Goal: Information Seeking & Learning: Learn about a topic

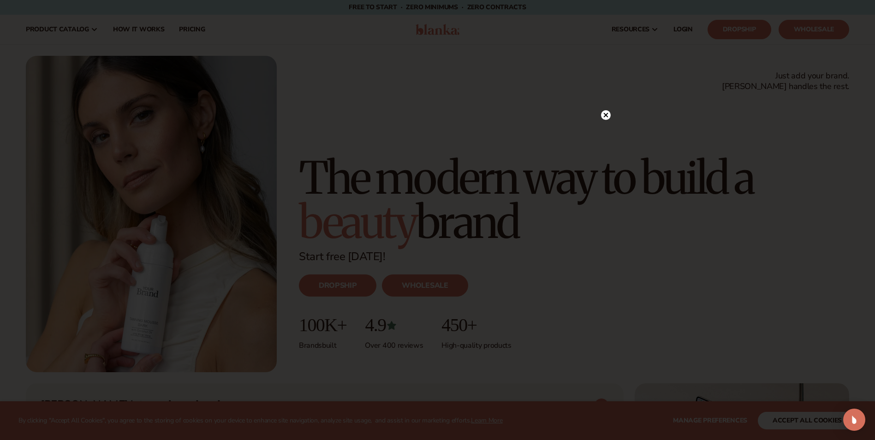
click at [606, 113] on circle at bounding box center [606, 115] width 10 height 10
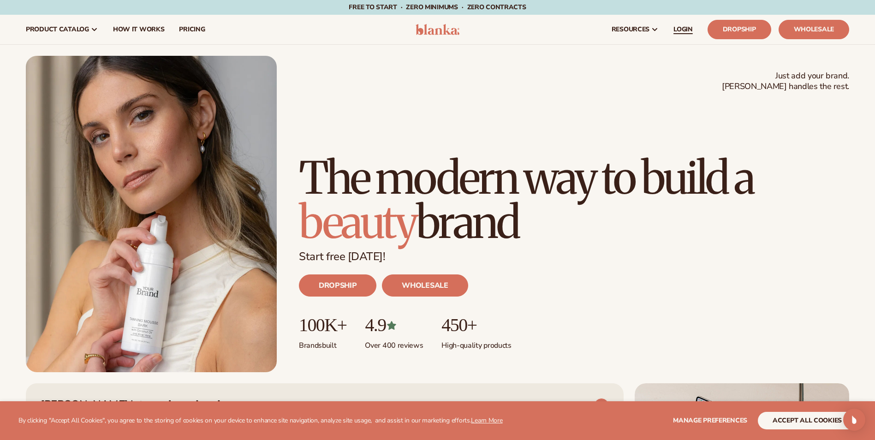
click at [685, 27] on span "LOGIN" at bounding box center [683, 29] width 19 height 7
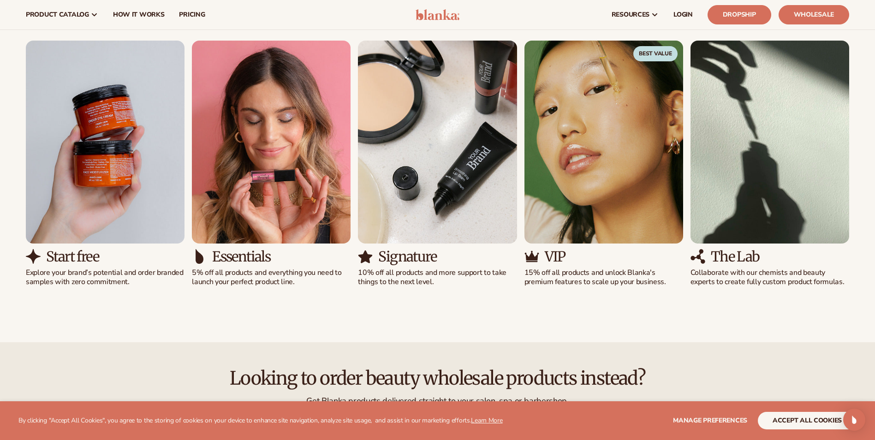
scroll to position [876, 0]
click at [77, 266] on div "Start free Explore your brand’s potential and order branded samples with zero c…" at bounding box center [105, 269] width 159 height 38
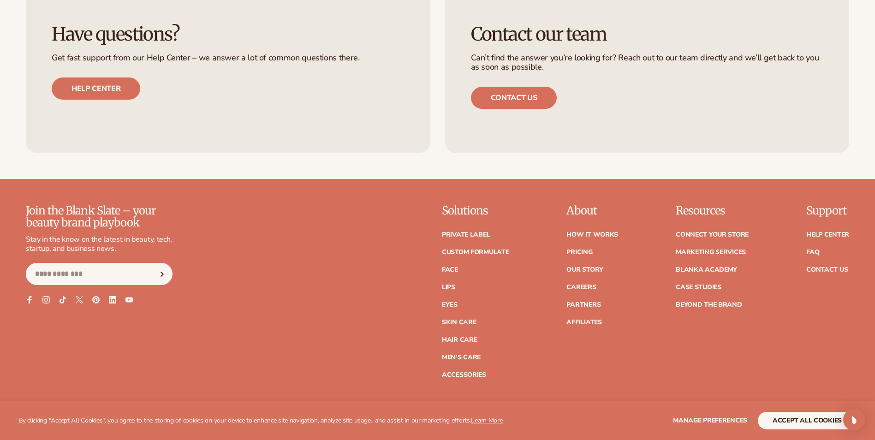
scroll to position [4244, 0]
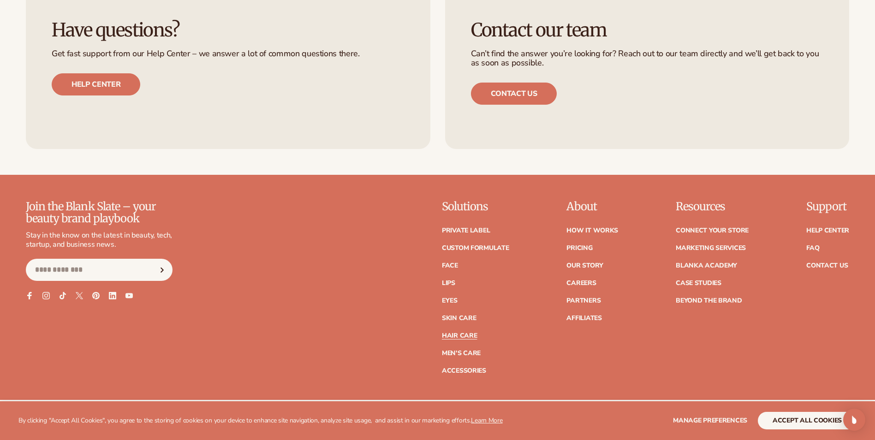
click at [459, 334] on link "Hair Care" at bounding box center [459, 336] width 35 height 6
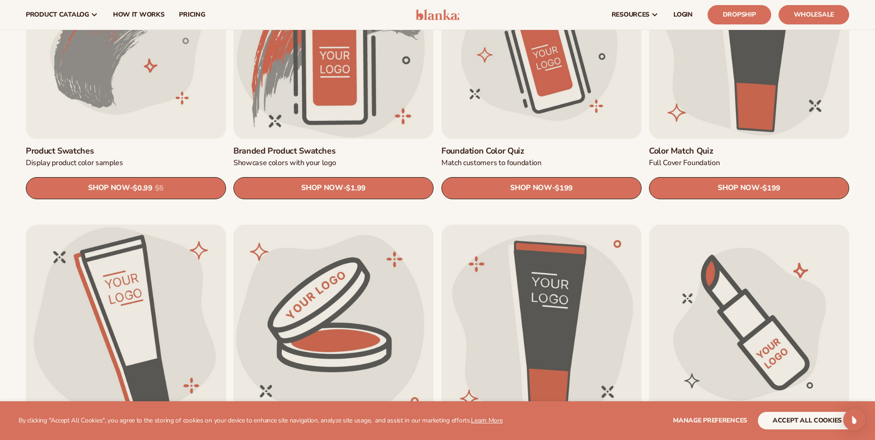
scroll to position [554, 0]
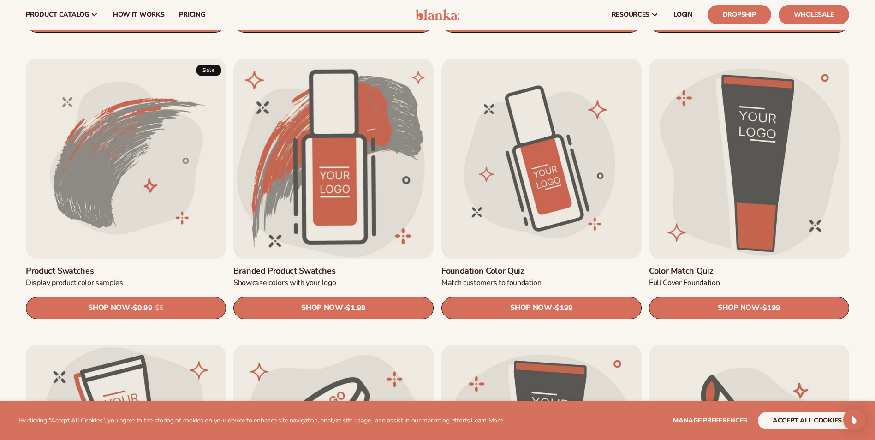
click at [818, 11] on link "Wholesale" at bounding box center [814, 14] width 71 height 19
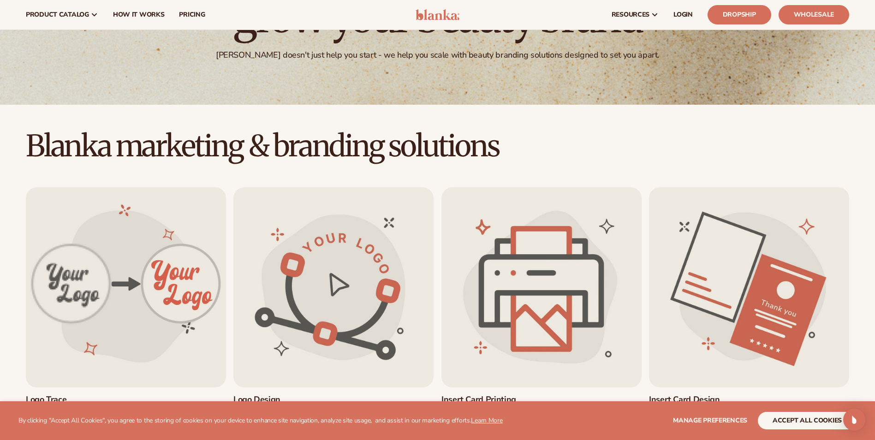
scroll to position [0, 0]
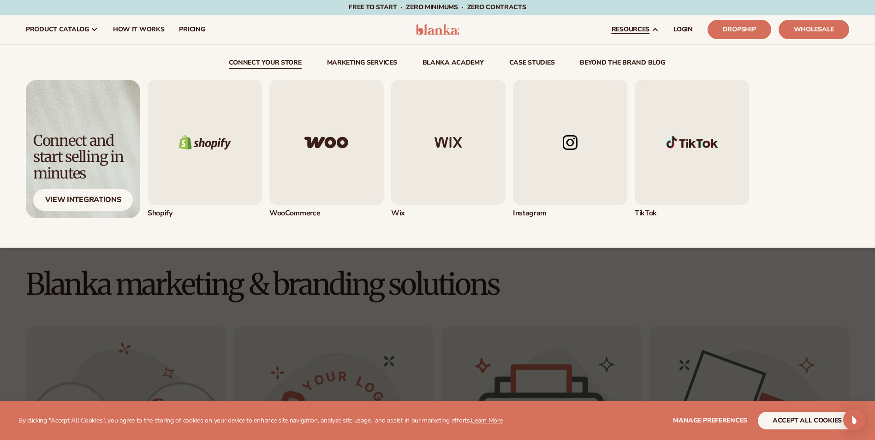
click at [698, 143] on img "5 / 5" at bounding box center [692, 142] width 114 height 125
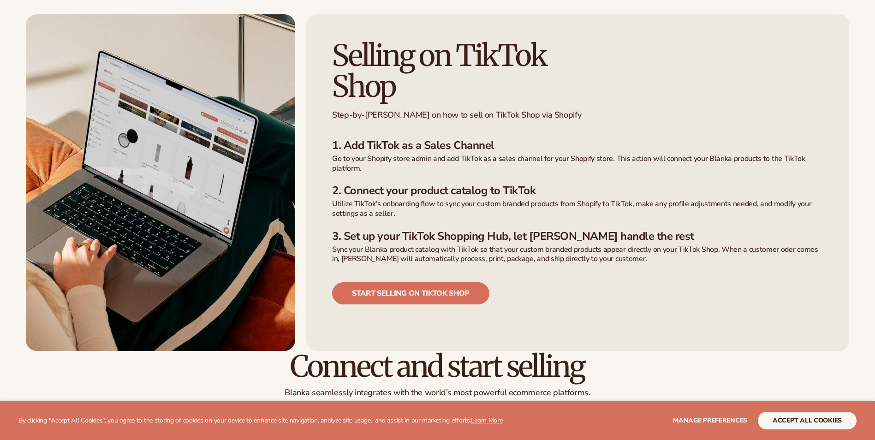
scroll to position [692, 0]
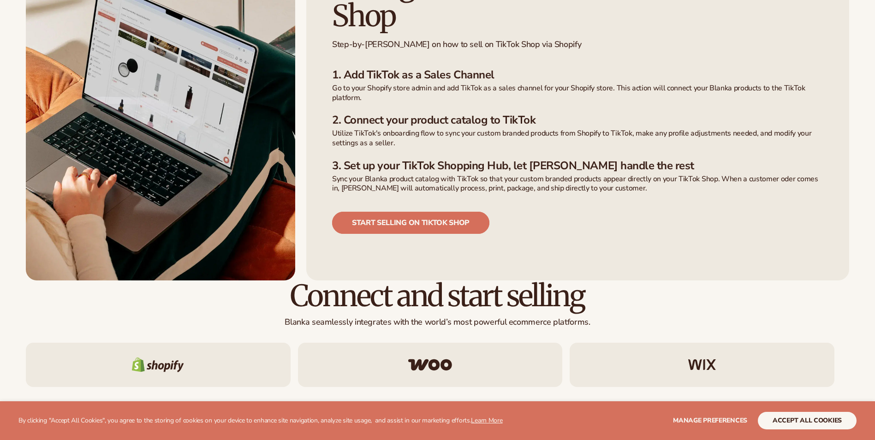
click at [403, 212] on link "Start selling on tiktok shop" at bounding box center [410, 223] width 157 height 22
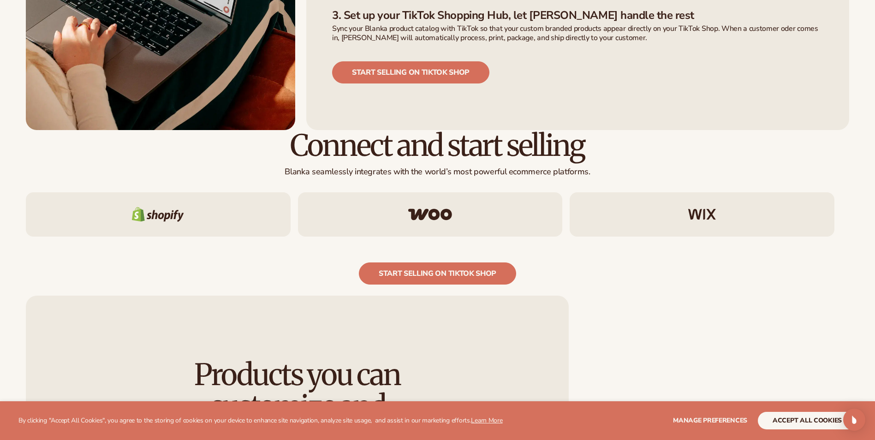
scroll to position [876, 0]
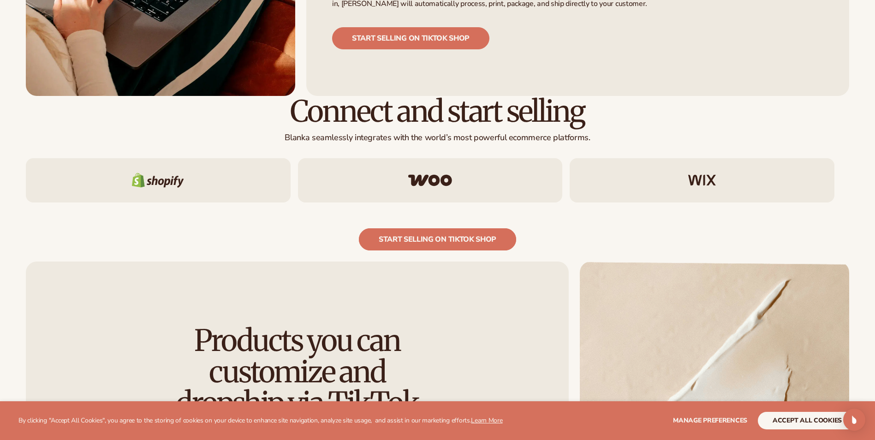
click at [437, 228] on link "start selling on tiktok shop" at bounding box center [437, 239] width 157 height 22
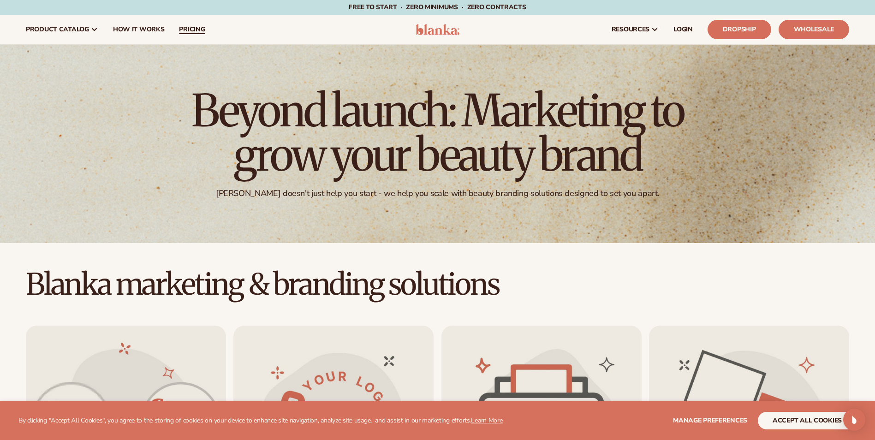
click at [184, 25] on link "pricing" at bounding box center [192, 30] width 41 height 30
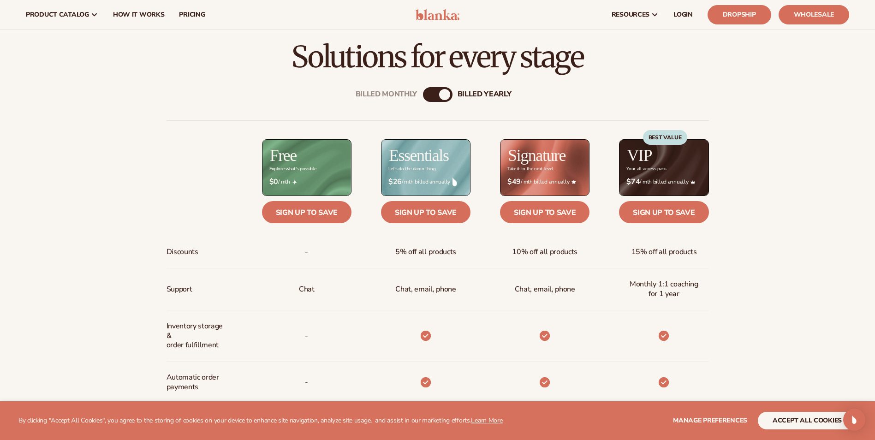
scroll to position [323, 0]
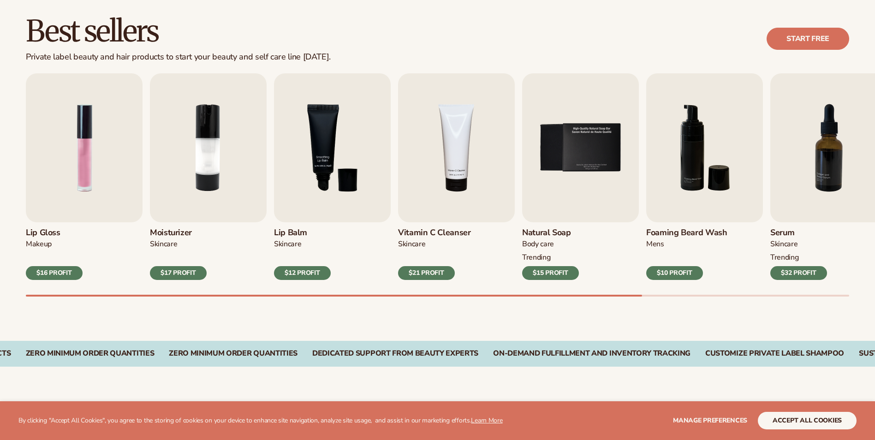
scroll to position [323, 0]
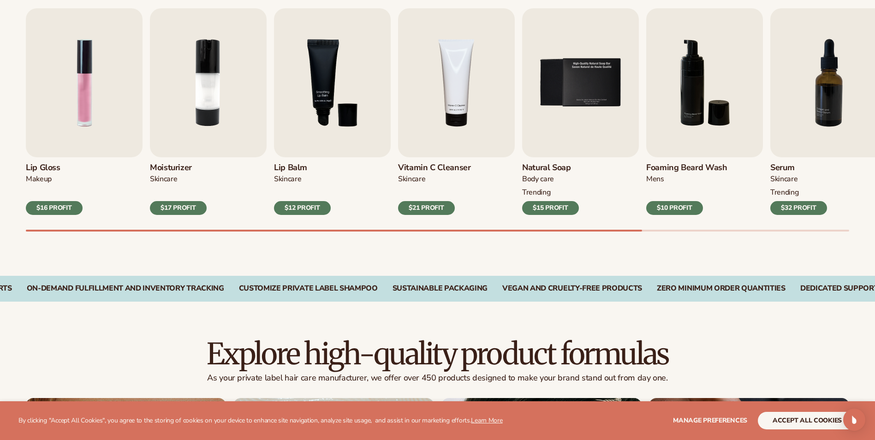
drag, startPoint x: 627, startPoint y: 232, endPoint x: 743, endPoint y: 236, distance: 115.4
click at [743, 236] on div "Best sellers Private label beauty and hair products to start your beauty and se…" at bounding box center [437, 100] width 875 height 351
click at [763, 230] on div at bounding box center [437, 231] width 823 height 2
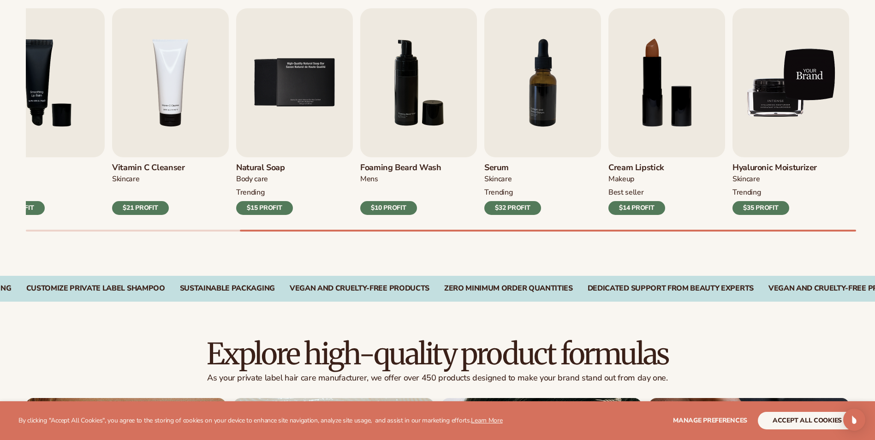
click at [786, 119] on img "9 / 9" at bounding box center [791, 82] width 117 height 149
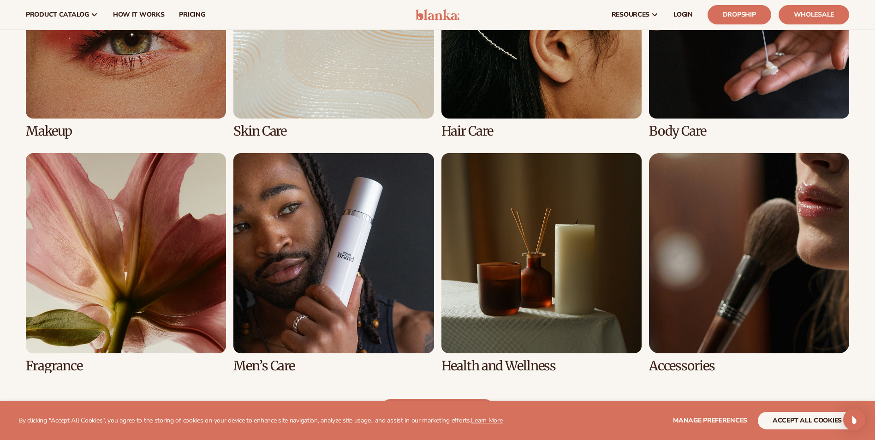
scroll to position [646, 0]
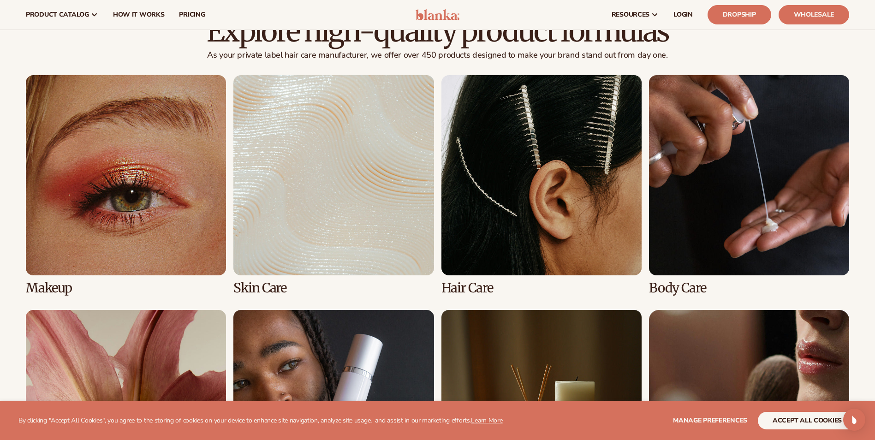
click at [550, 232] on link "3 / 8" at bounding box center [541, 185] width 200 height 220
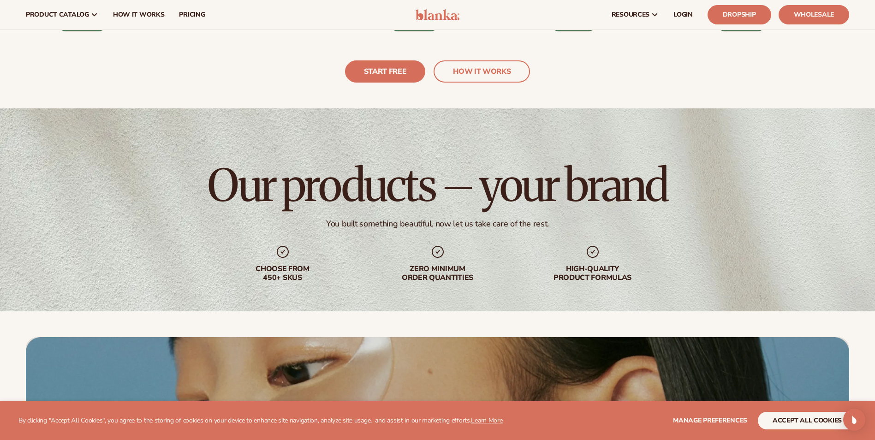
scroll to position [2583, 0]
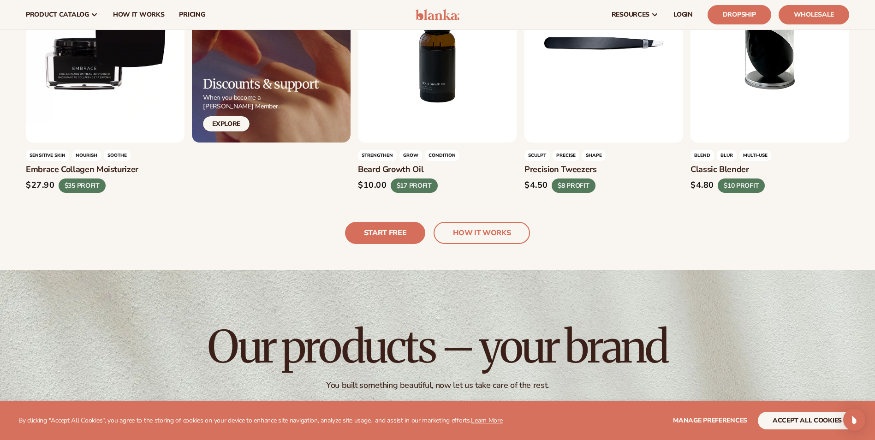
click at [475, 230] on link "HOW IT WORKS" at bounding box center [482, 233] width 96 height 22
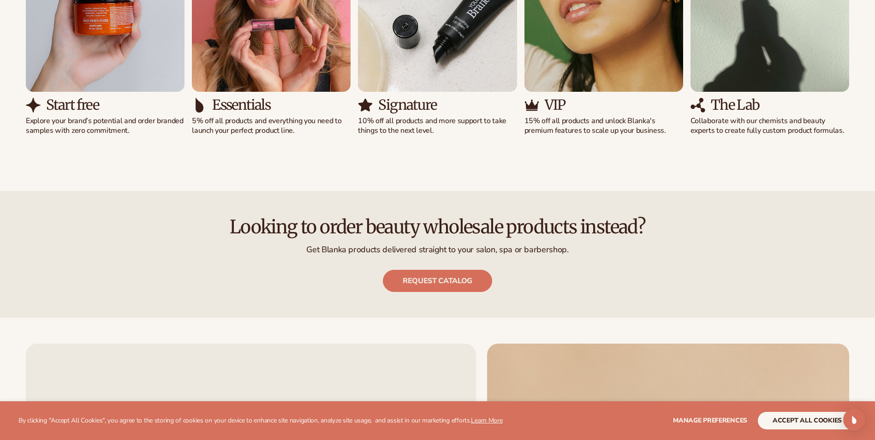
scroll to position [876, 0]
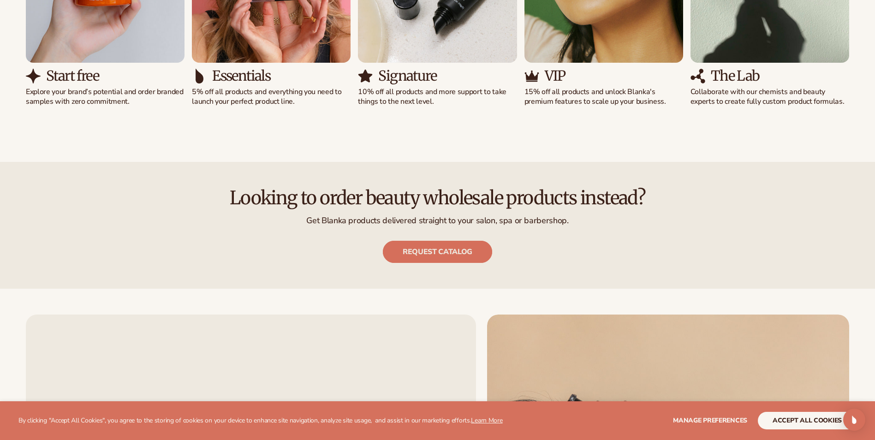
click at [441, 253] on link "Request catalog" at bounding box center [437, 252] width 109 height 22
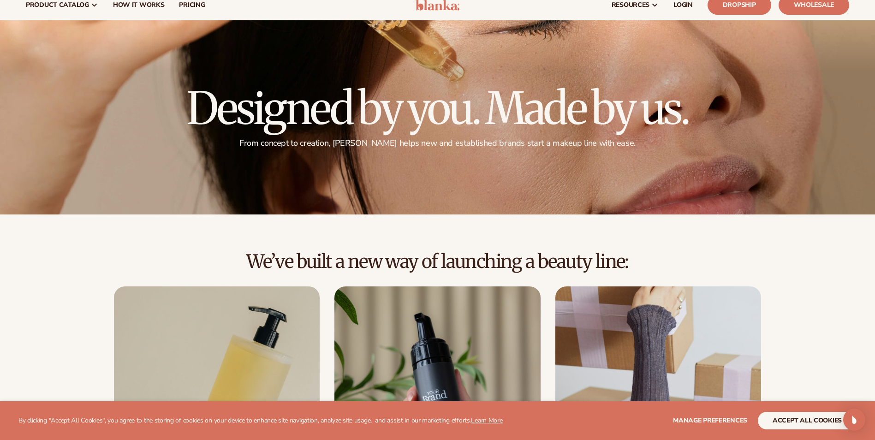
scroll to position [0, 0]
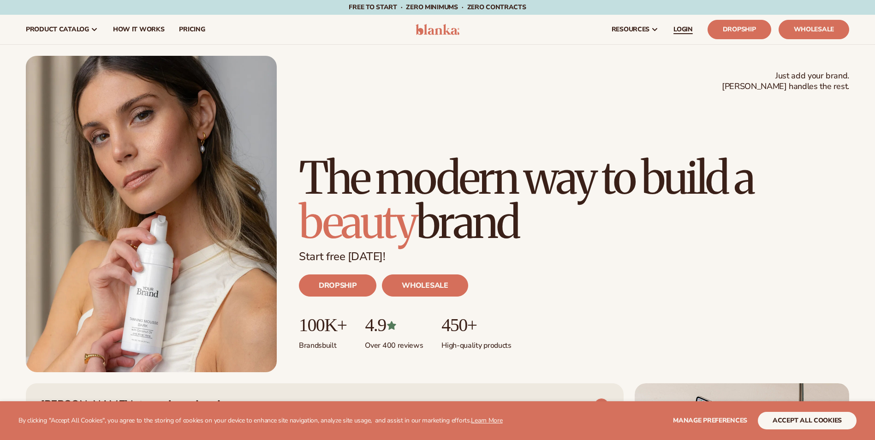
click at [689, 26] on span "LOGIN" at bounding box center [683, 29] width 19 height 7
